Goal: Find specific page/section: Find specific page/section

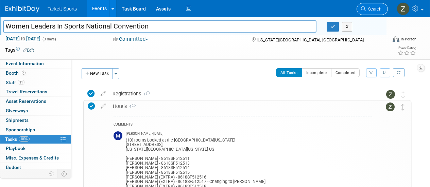
click at [365, 11] on icon at bounding box center [363, 8] width 5 height 5
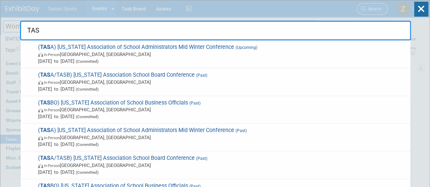
type input "TASA"
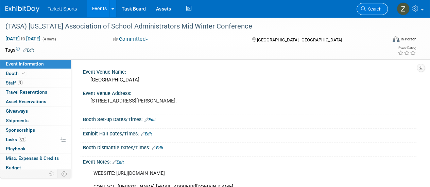
click at [361, 10] on link "Search" at bounding box center [372, 9] width 31 height 12
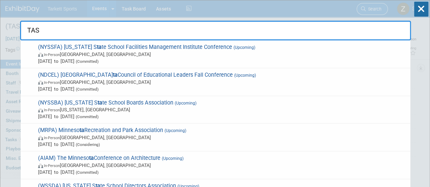
type input "TASA"
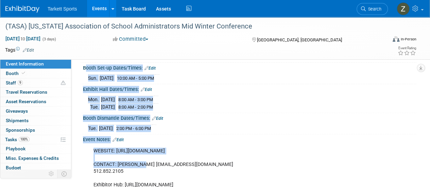
scroll to position [68, 0]
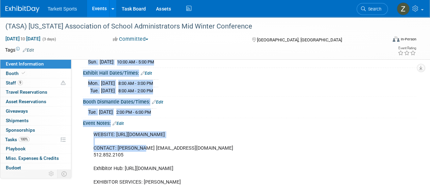
drag, startPoint x: 82, startPoint y: 119, endPoint x: 166, endPoint y: 109, distance: 84.9
click at [166, 109] on div "Event Venue Name: Austin Convention Center Event Venue Address: 500 East Cesar …" at bounding box center [247, 102] width 330 height 207
copy div "Booth Set-up Dates/Times: Edit Sun. Jan 26, 2025 10:00 AM - 5:00 PM Save Change…"
click at [364, 5] on link "Search" at bounding box center [372, 9] width 31 height 12
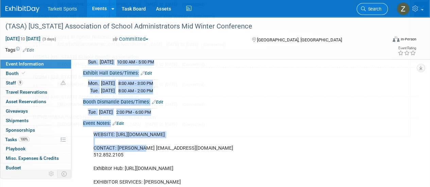
scroll to position [0, 0]
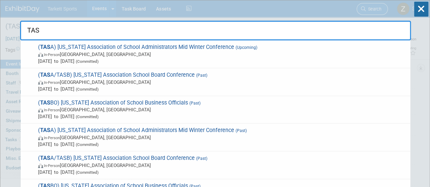
type input "TASA"
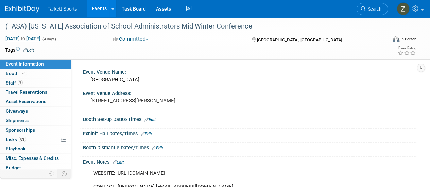
click at [35, 86] on link "9 Staff 9" at bounding box center [35, 83] width 71 height 9
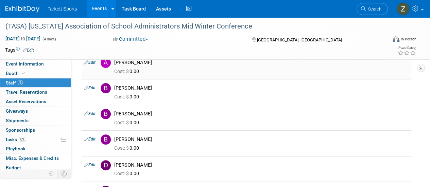
scroll to position [34, 0]
